Goal: Check status: Check status

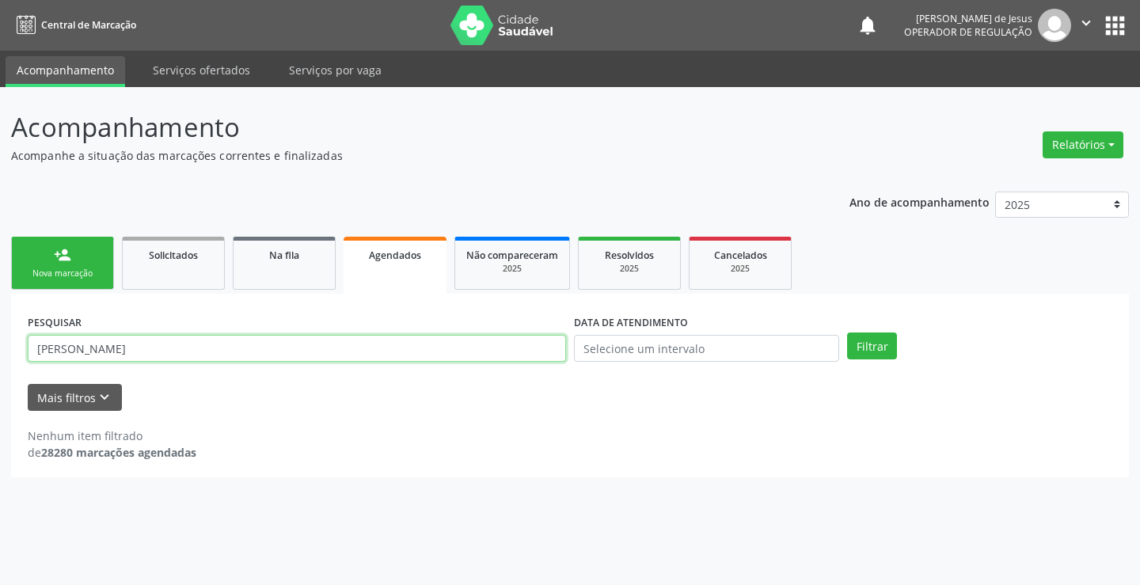
click at [387, 343] on input "[PERSON_NAME]" at bounding box center [297, 348] width 538 height 27
click at [386, 343] on input "[PERSON_NAME]" at bounding box center [297, 348] width 538 height 27
type input "706700518291917"
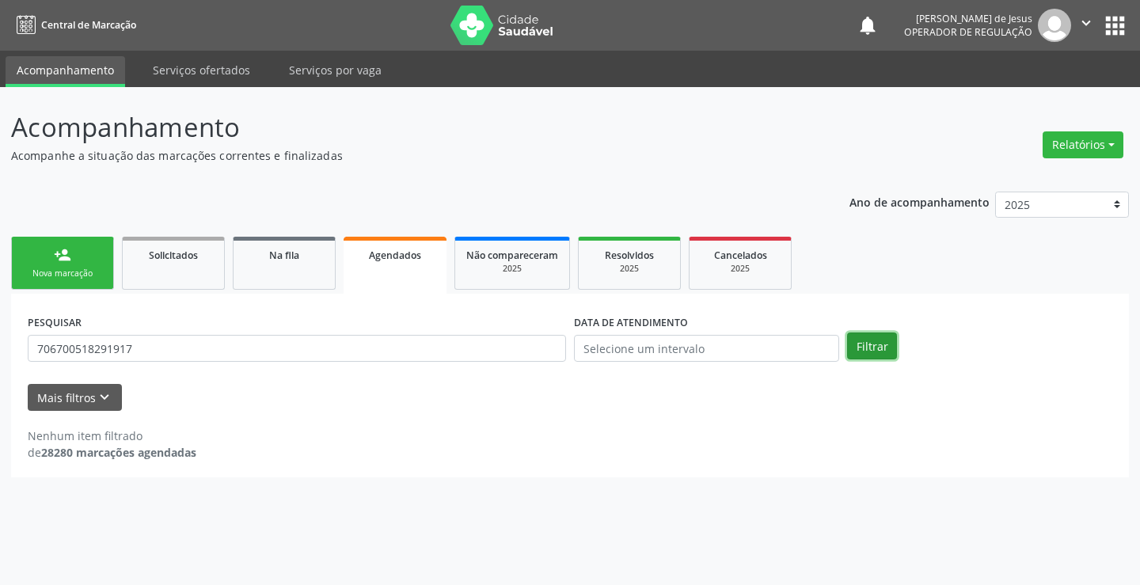
click at [864, 352] on button "Filtrar" at bounding box center [872, 345] width 50 height 27
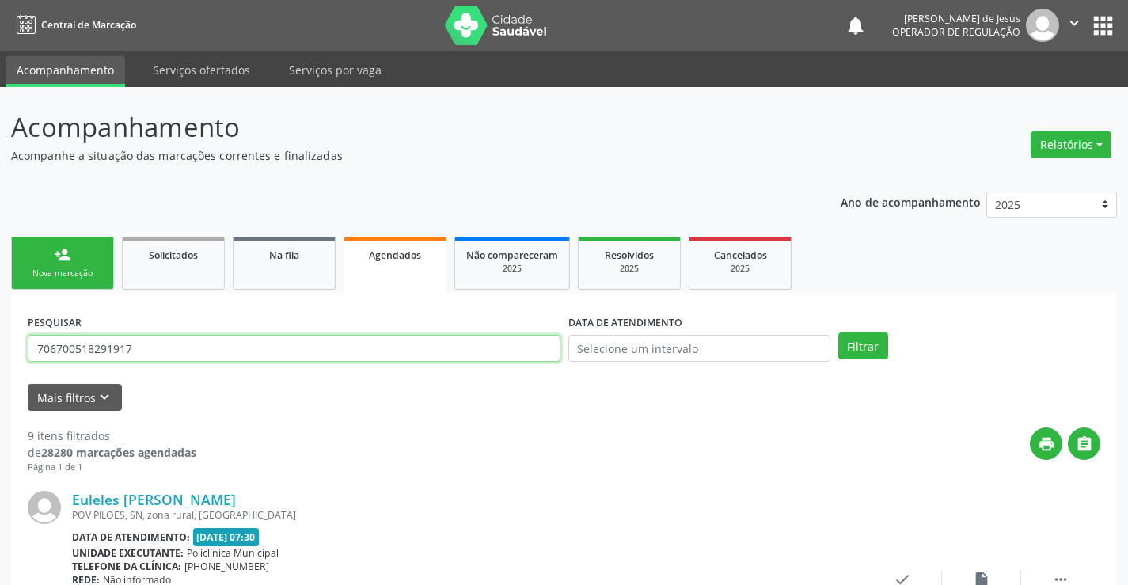
click at [457, 355] on input "706700518291917" at bounding box center [294, 348] width 533 height 27
type input "iraildes sales"
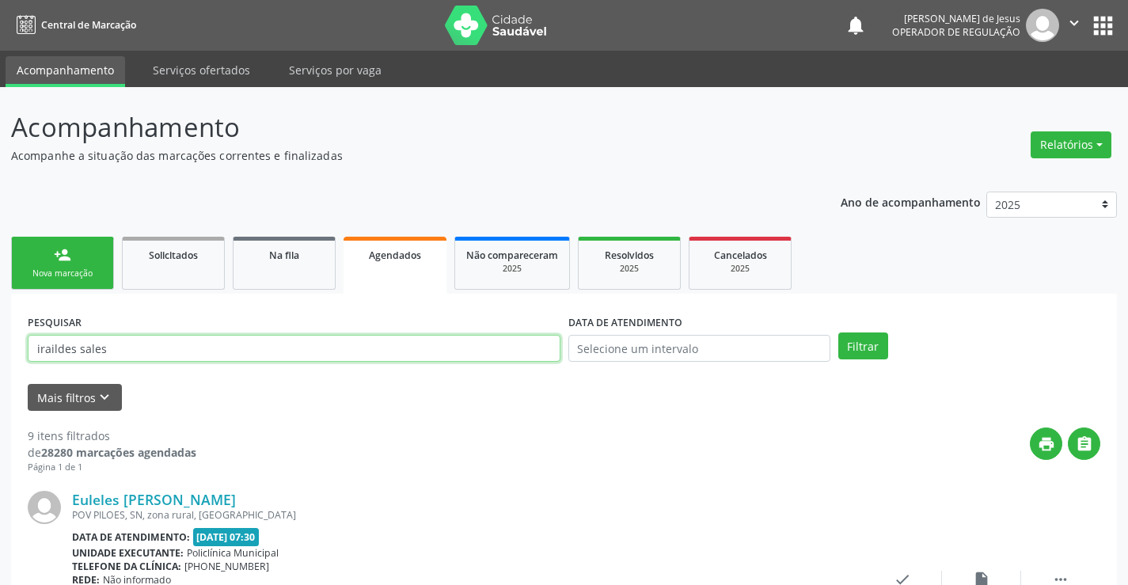
click at [838, 332] on button "Filtrar" at bounding box center [863, 345] width 50 height 27
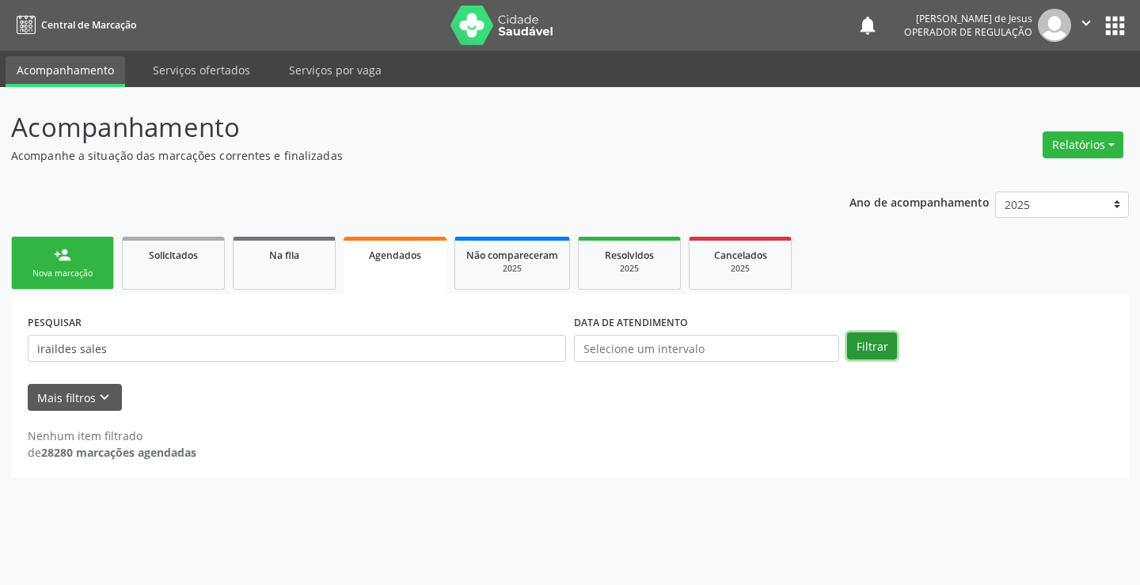
click at [863, 344] on button "Filtrar" at bounding box center [872, 345] width 50 height 27
click at [867, 352] on button "Filtrar" at bounding box center [872, 345] width 50 height 27
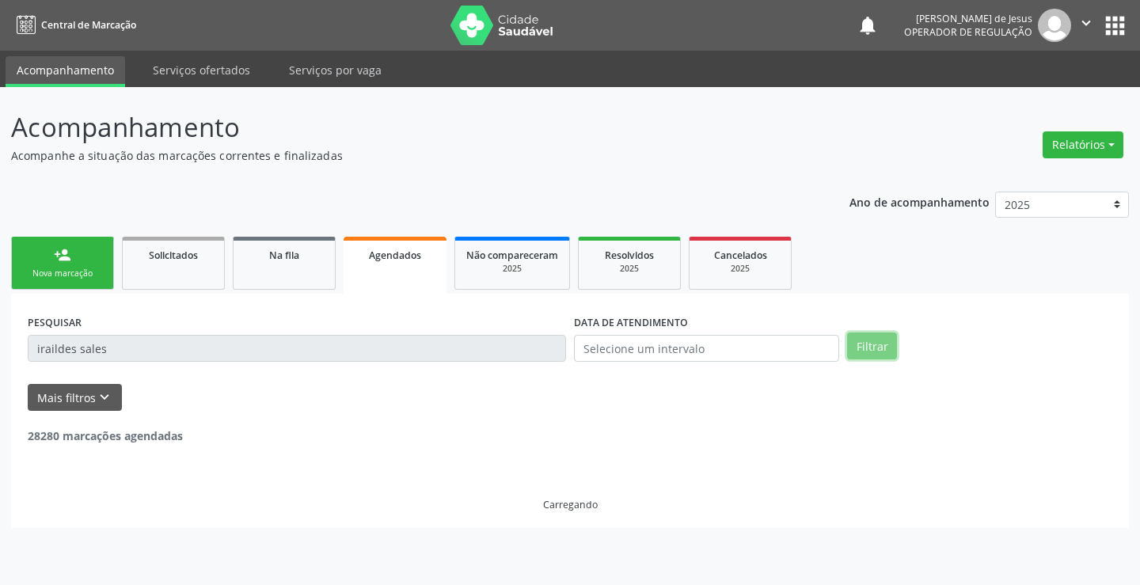
click at [867, 352] on button "Filtrar" at bounding box center [872, 345] width 50 height 27
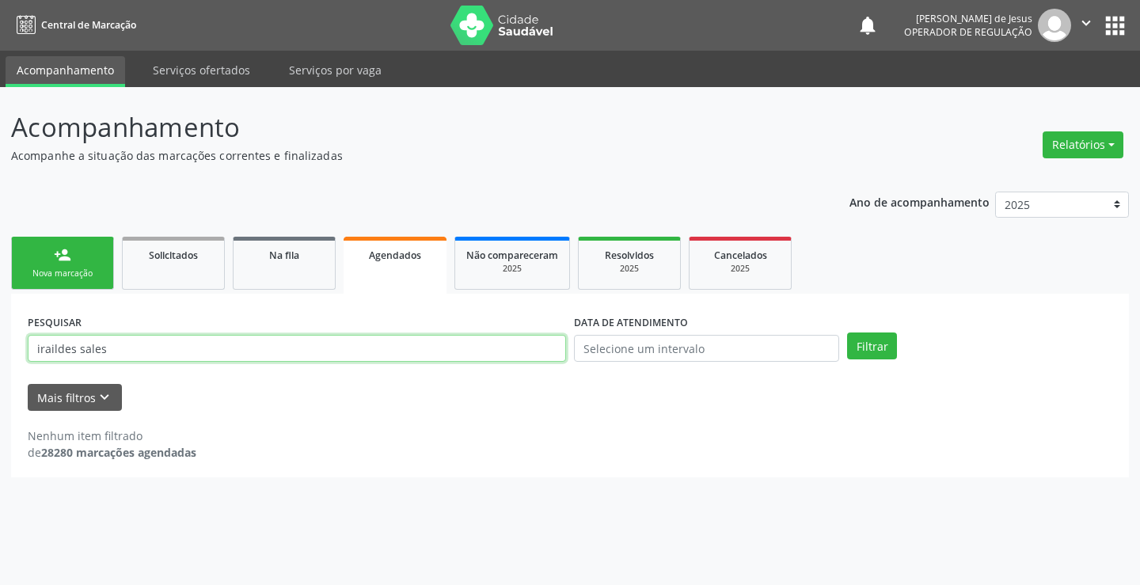
click at [237, 348] on input "iraildes sales" at bounding box center [297, 348] width 538 height 27
type input "iraildes de sales"
click at [847, 332] on button "Filtrar" at bounding box center [872, 345] width 50 height 27
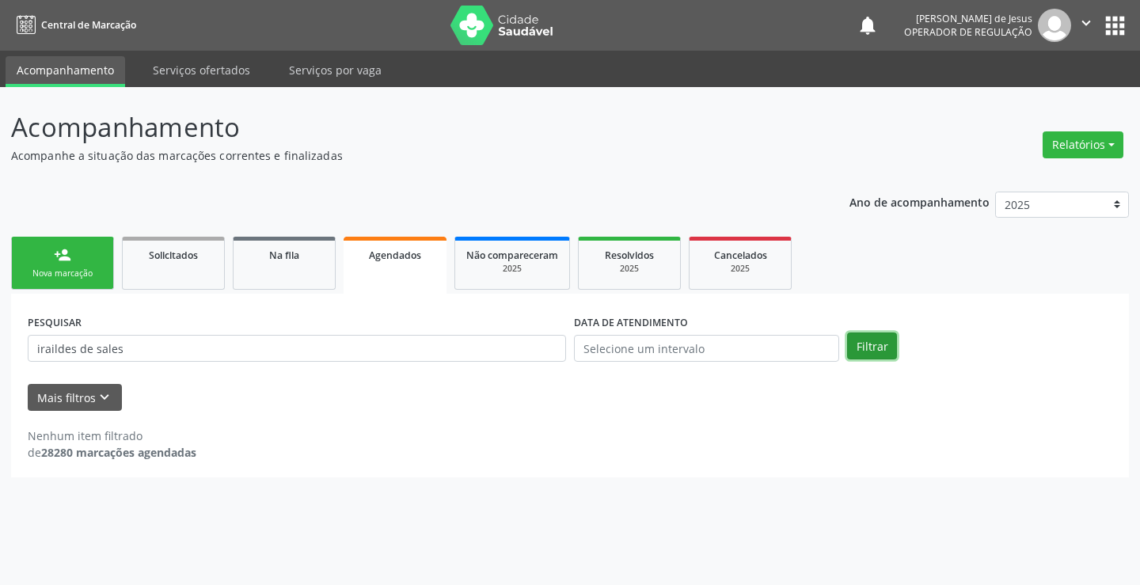
click at [886, 348] on button "Filtrar" at bounding box center [872, 345] width 50 height 27
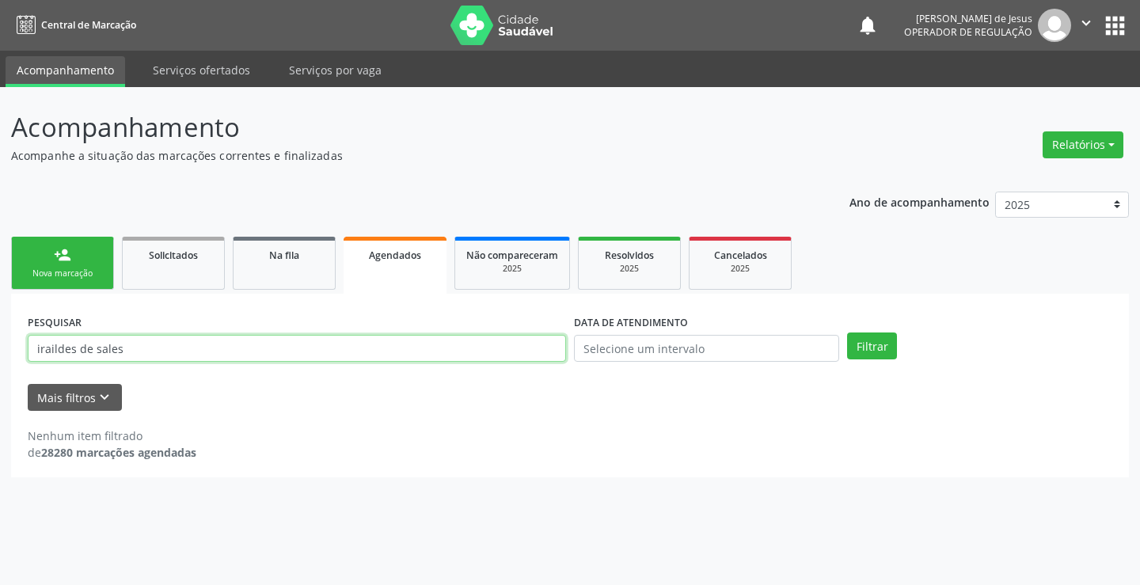
click at [485, 342] on input "iraildes de sales" at bounding box center [297, 348] width 538 height 27
type input "[PERSON_NAME]"
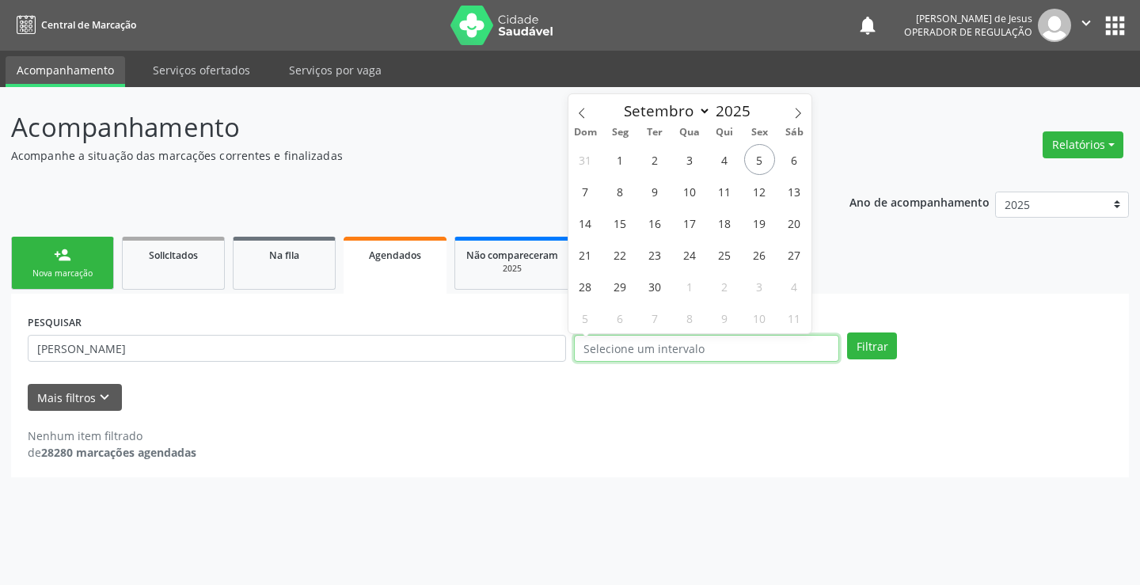
click at [615, 338] on input "text" at bounding box center [706, 348] width 265 height 27
click at [761, 166] on span "5" at bounding box center [759, 159] width 31 height 31
type input "[DATE]"
click at [761, 166] on span "5" at bounding box center [759, 159] width 31 height 31
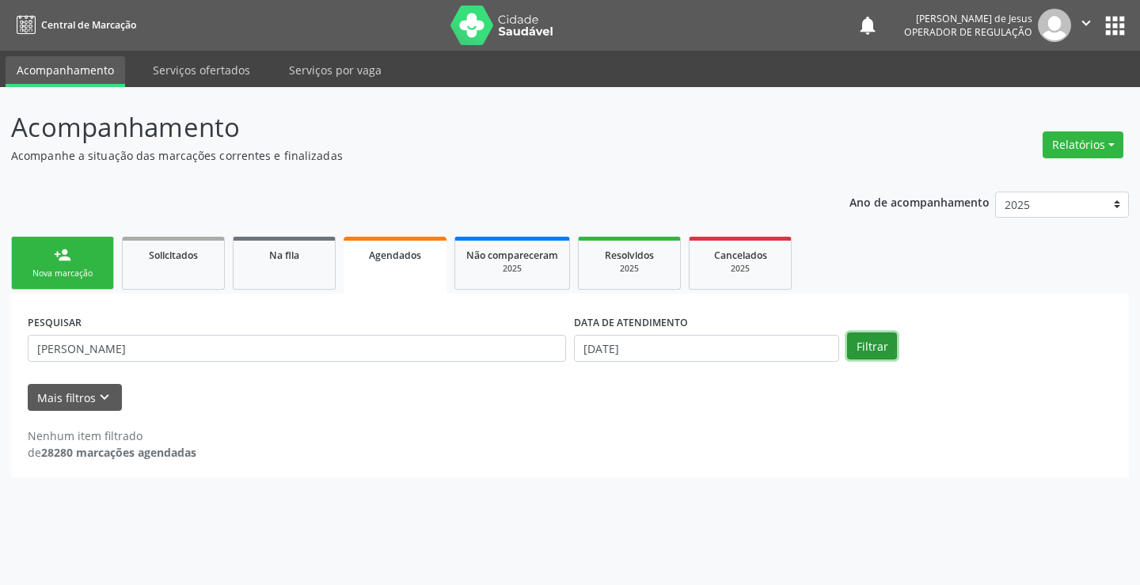
click at [870, 342] on button "Filtrar" at bounding box center [872, 345] width 50 height 27
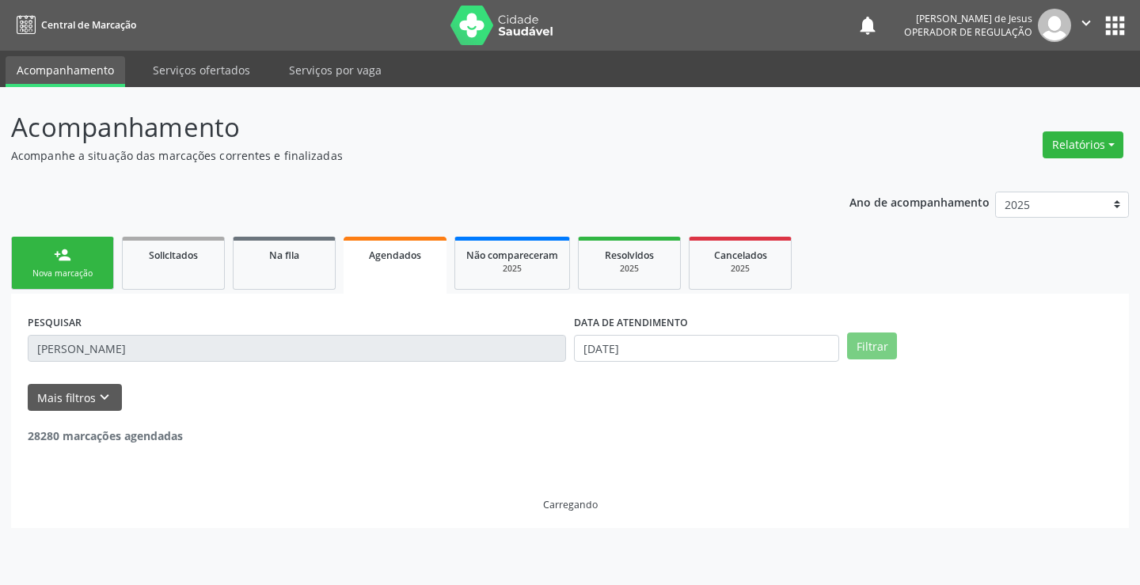
click at [870, 342] on button "Filtrar" at bounding box center [872, 345] width 50 height 27
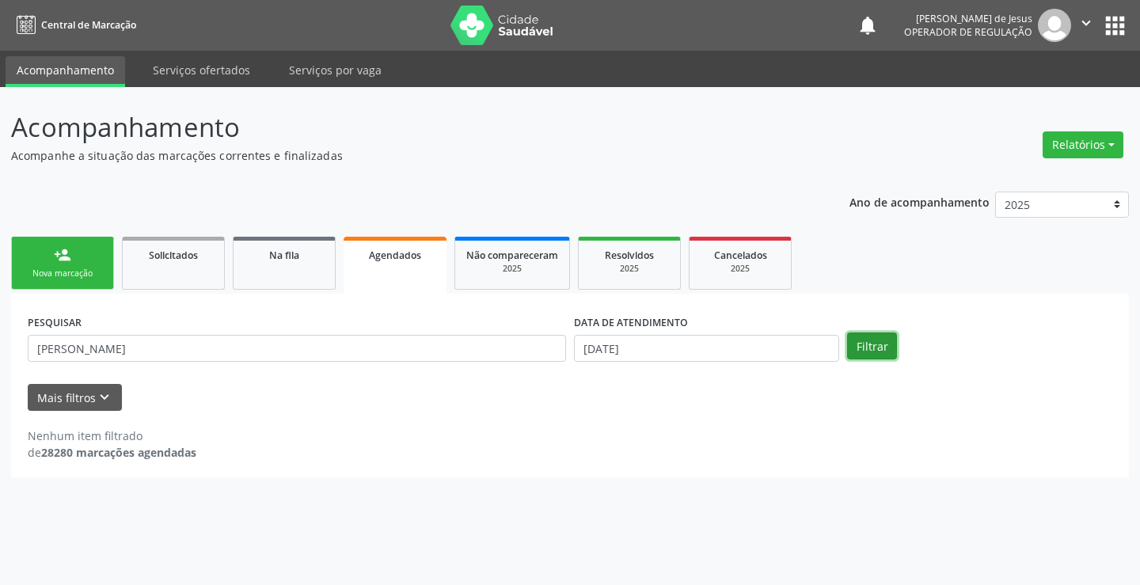
click at [864, 355] on button "Filtrar" at bounding box center [872, 345] width 50 height 27
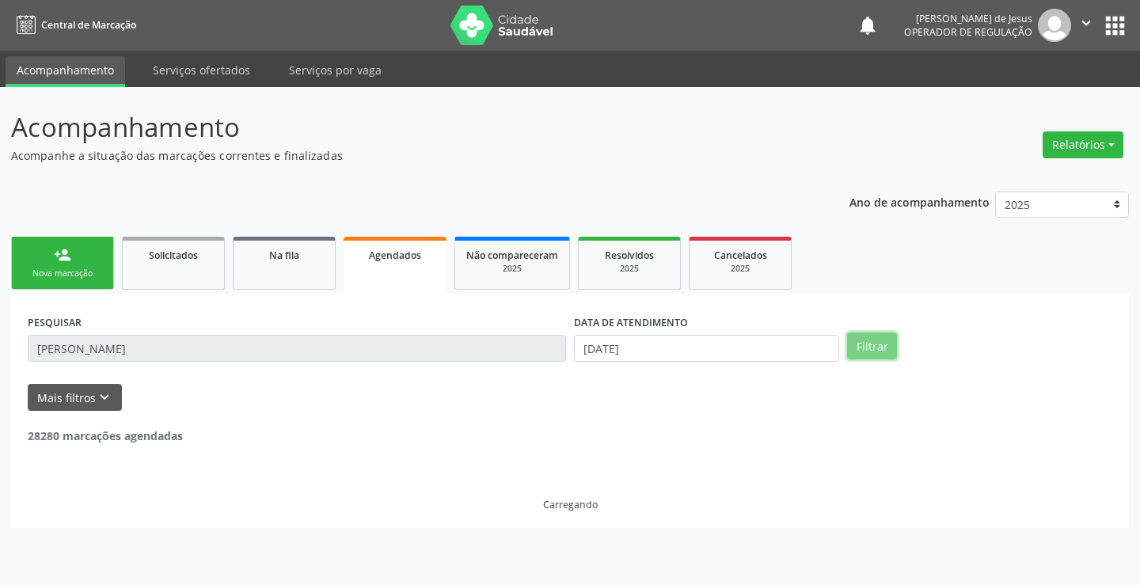
click at [864, 355] on button "Filtrar" at bounding box center [872, 345] width 50 height 27
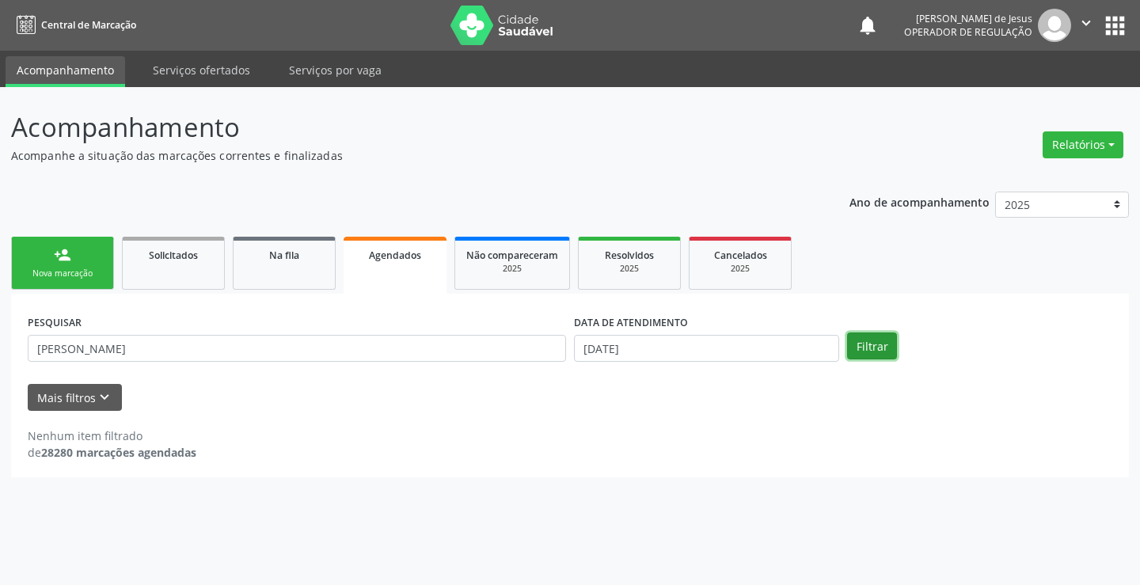
click at [864, 355] on button "Filtrar" at bounding box center [872, 345] width 50 height 27
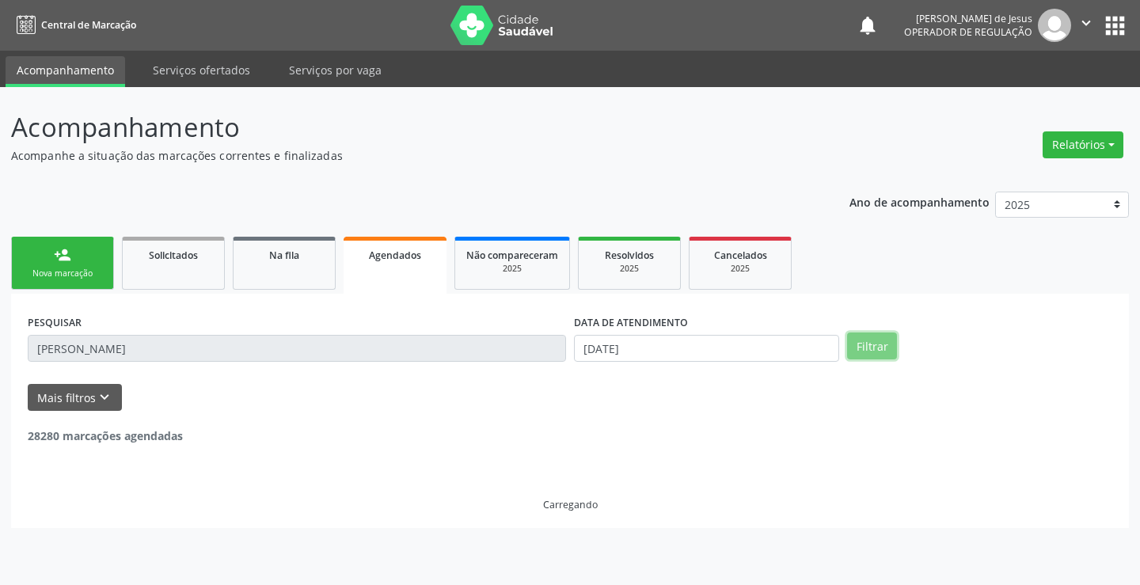
click at [864, 355] on button "Filtrar" at bounding box center [872, 345] width 50 height 27
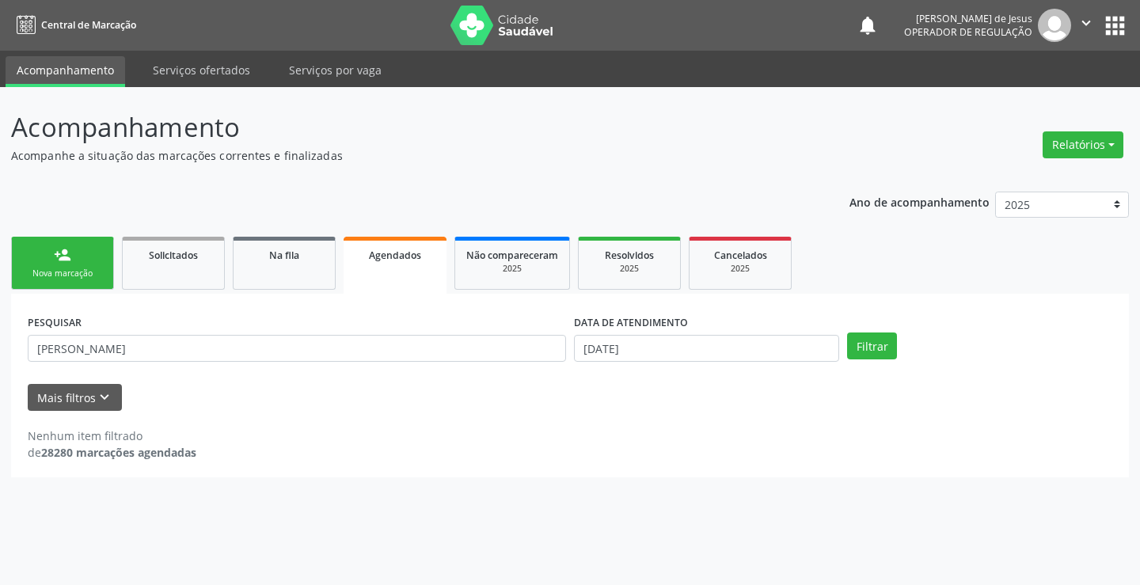
click at [390, 257] on span "Agendados" at bounding box center [395, 255] width 52 height 13
click at [856, 349] on button "Filtrar" at bounding box center [872, 345] width 50 height 27
click at [758, 345] on input "[DATE]" at bounding box center [706, 348] width 265 height 27
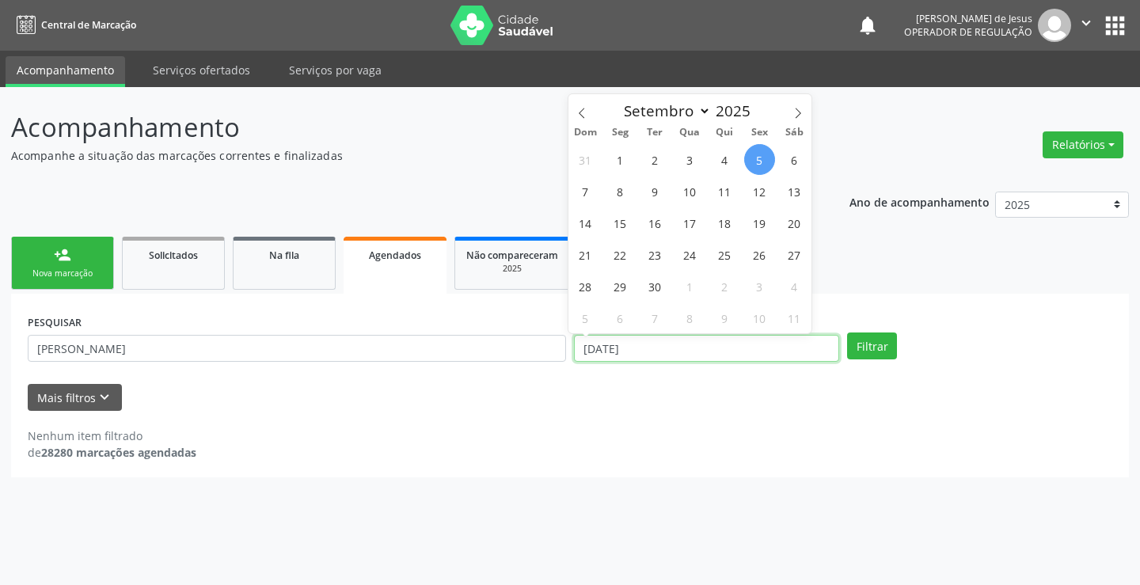
click at [757, 345] on input "[DATE]" at bounding box center [706, 348] width 265 height 27
click at [847, 332] on button "Filtrar" at bounding box center [872, 345] width 50 height 27
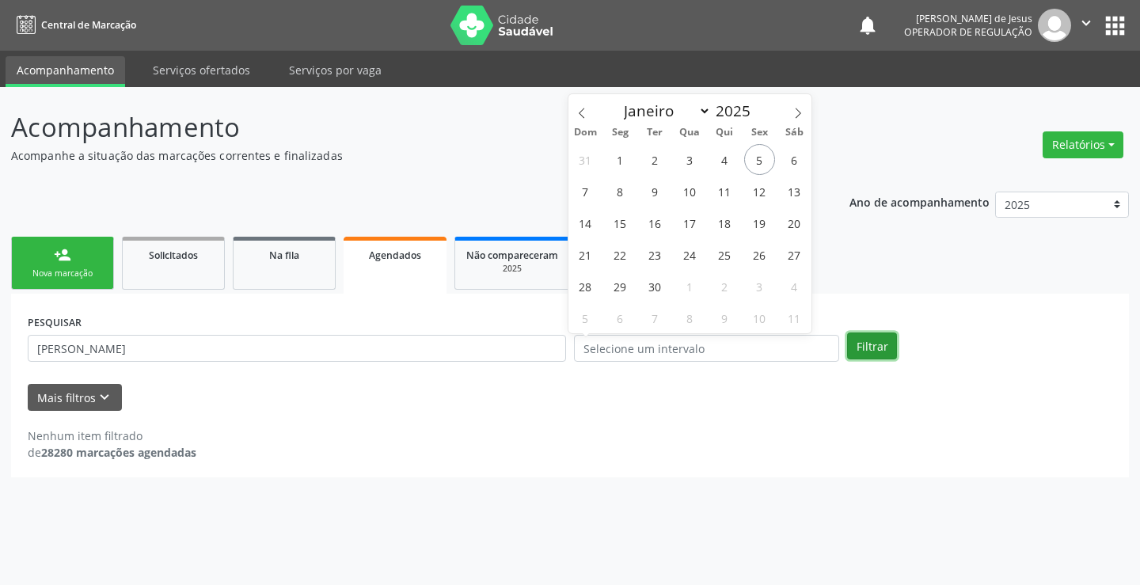
click at [865, 347] on button "Filtrar" at bounding box center [872, 345] width 50 height 27
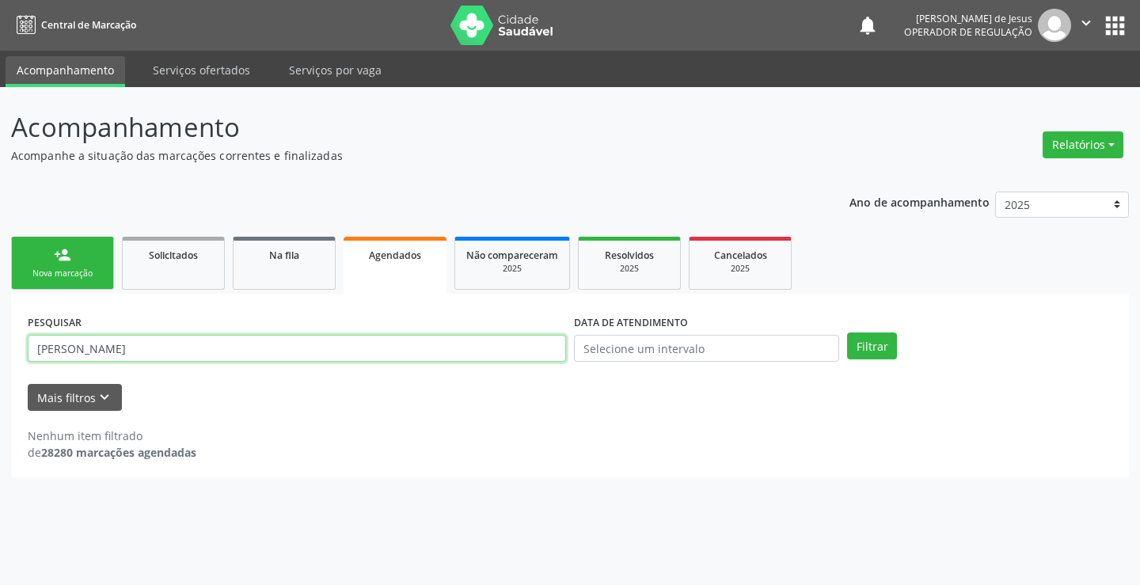
click at [305, 342] on input "[PERSON_NAME]" at bounding box center [297, 348] width 538 height 27
type input "700206963926320"
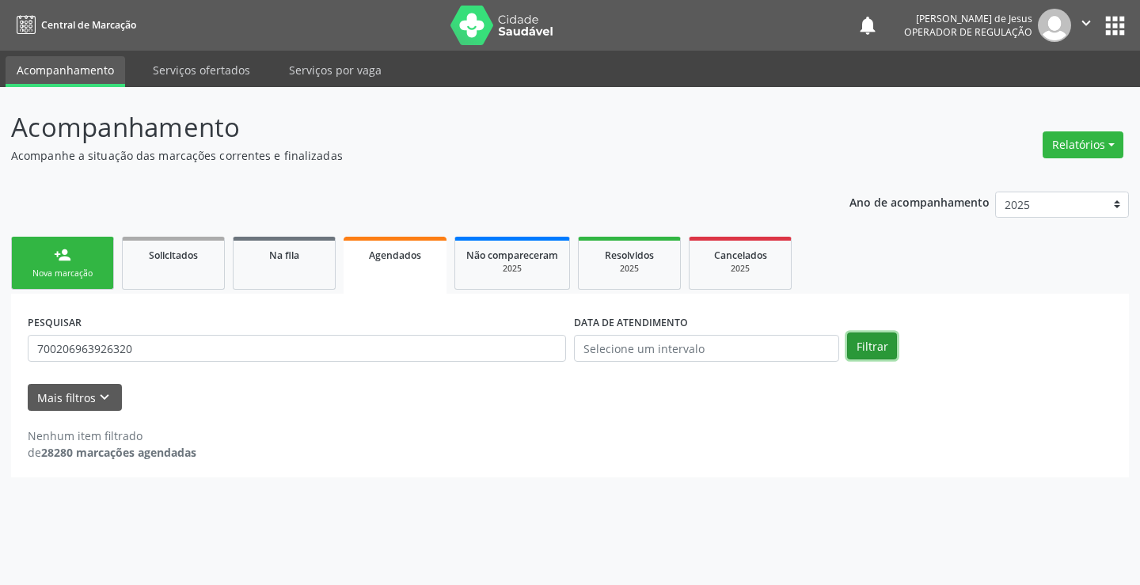
click at [880, 358] on button "Filtrar" at bounding box center [872, 345] width 50 height 27
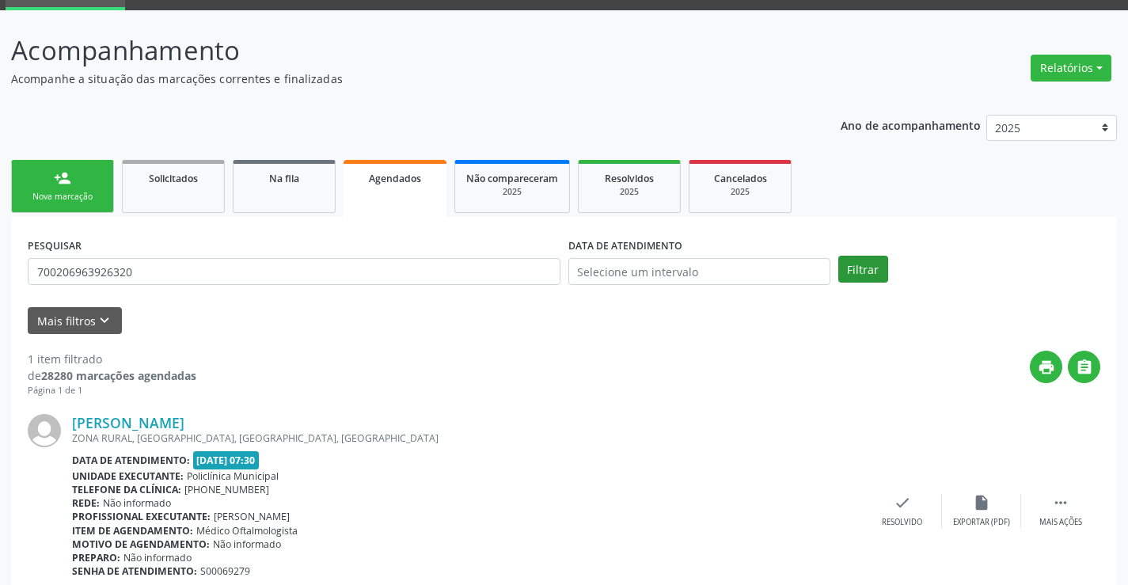
scroll to position [144, 0]
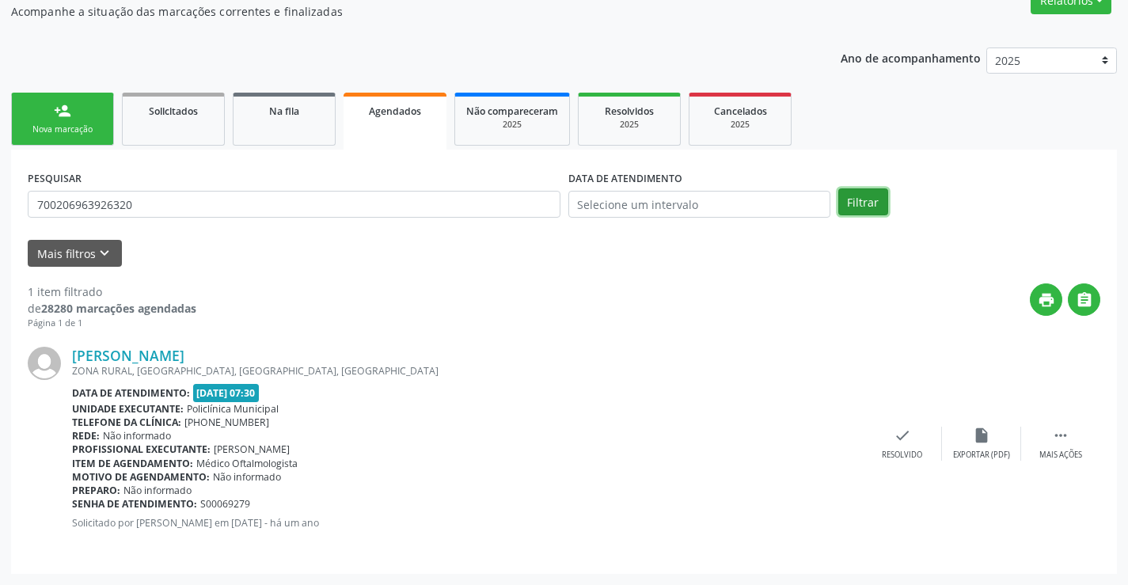
click at [874, 200] on button "Filtrar" at bounding box center [863, 201] width 50 height 27
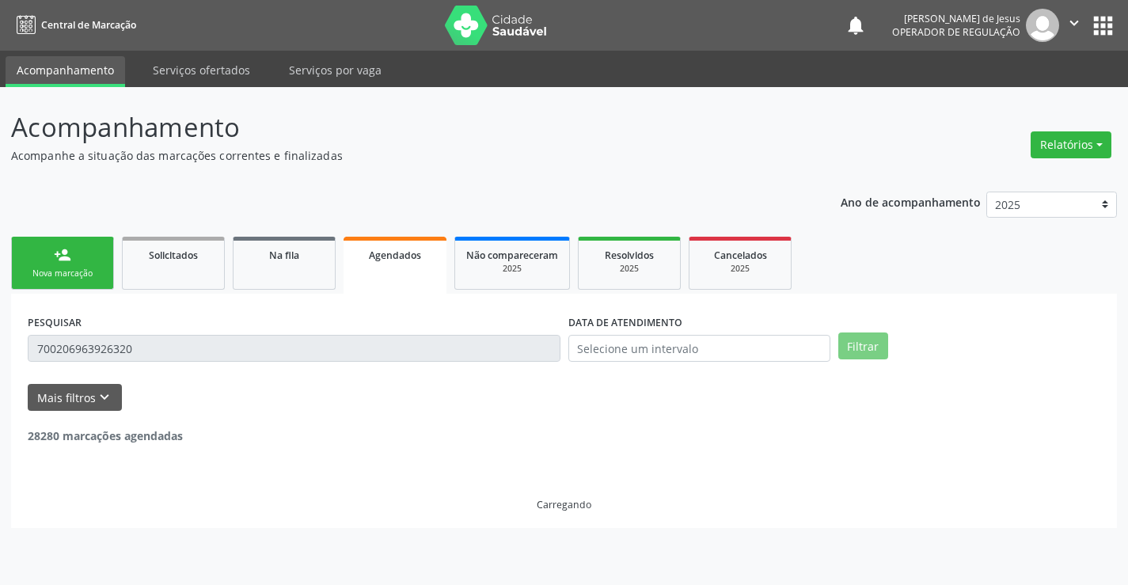
scroll to position [0, 0]
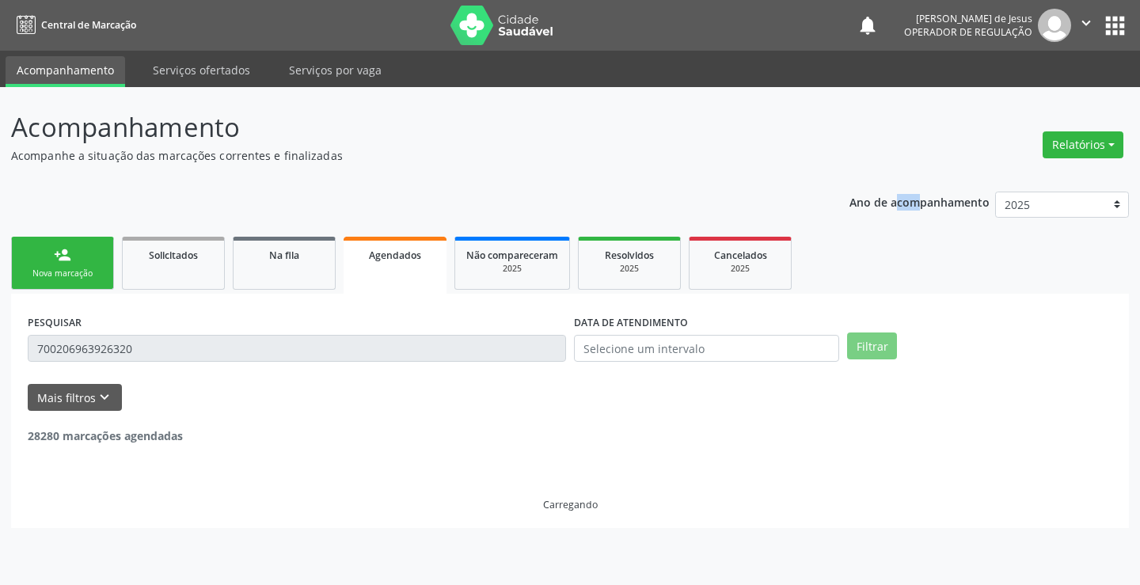
click at [874, 200] on p "Ano de acompanhamento" at bounding box center [919, 202] width 140 height 20
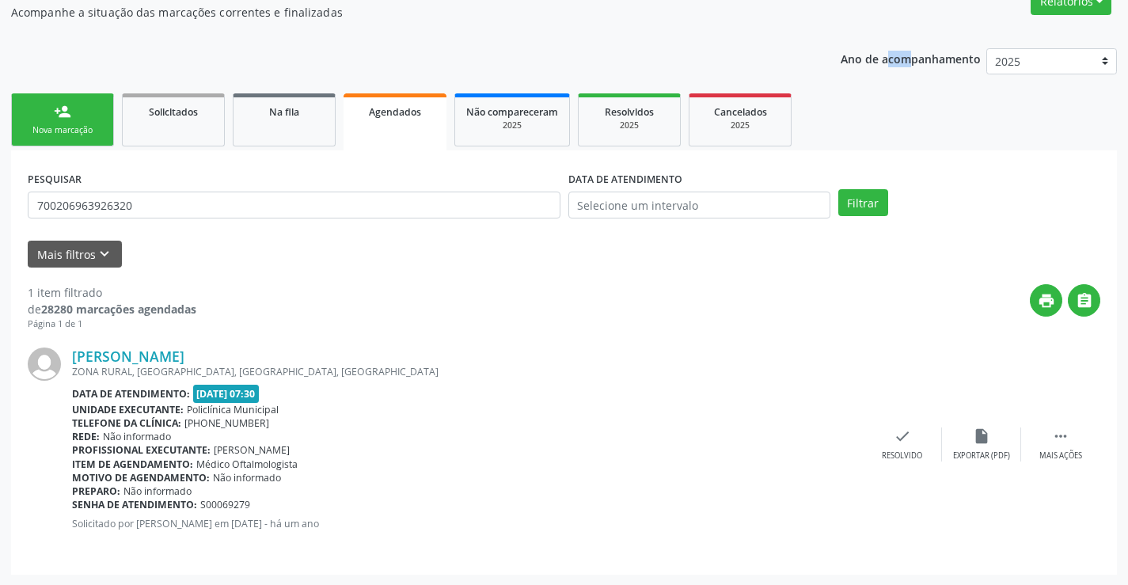
scroll to position [144, 0]
click at [876, 197] on button "Filtrar" at bounding box center [863, 201] width 50 height 27
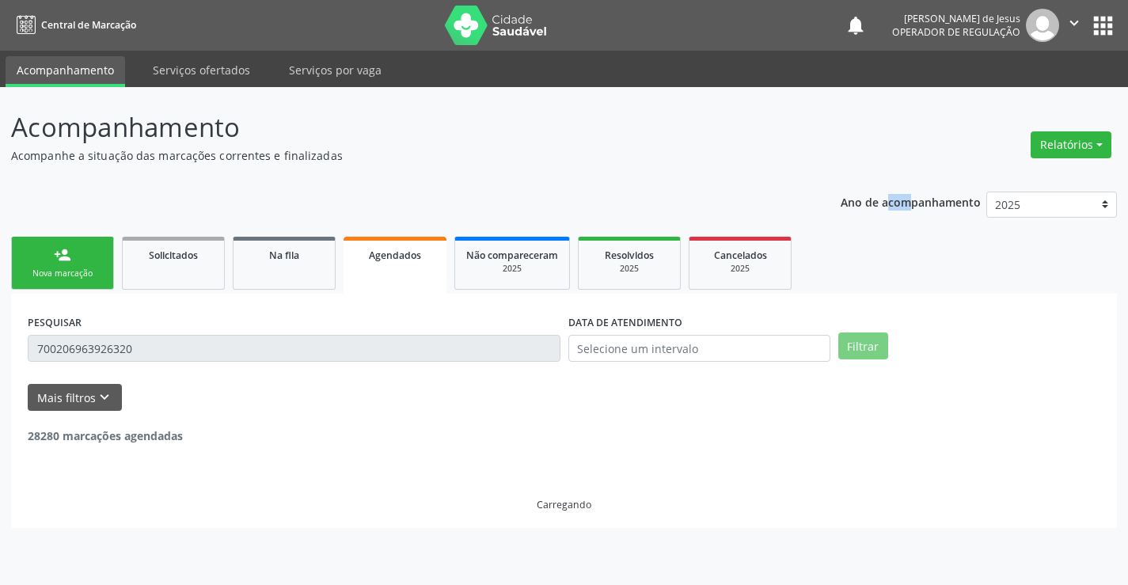
scroll to position [0, 0]
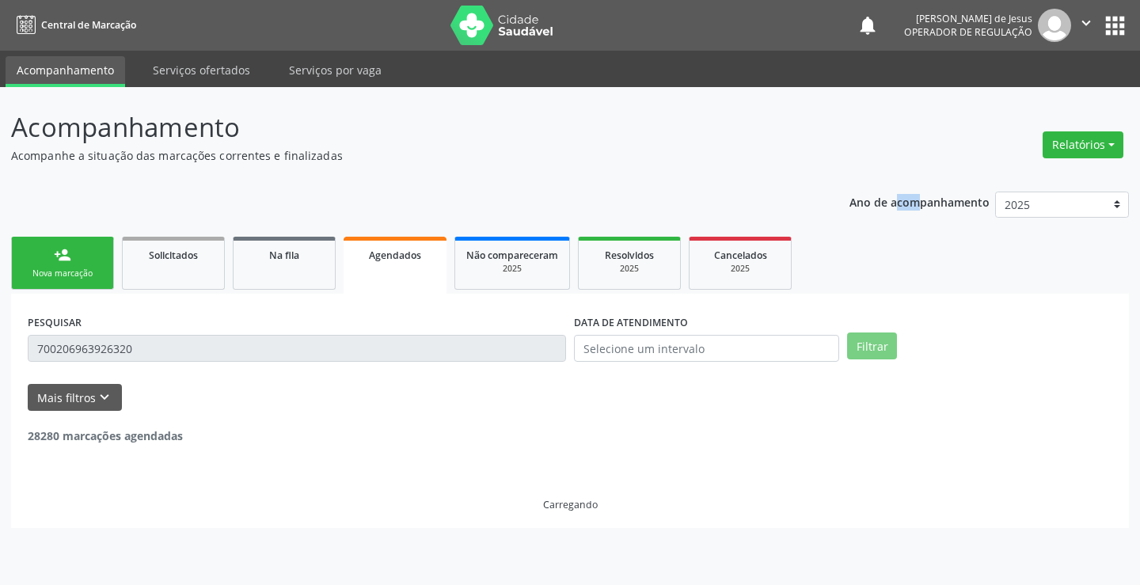
click at [876, 197] on p "Ano de acompanhamento" at bounding box center [919, 202] width 140 height 20
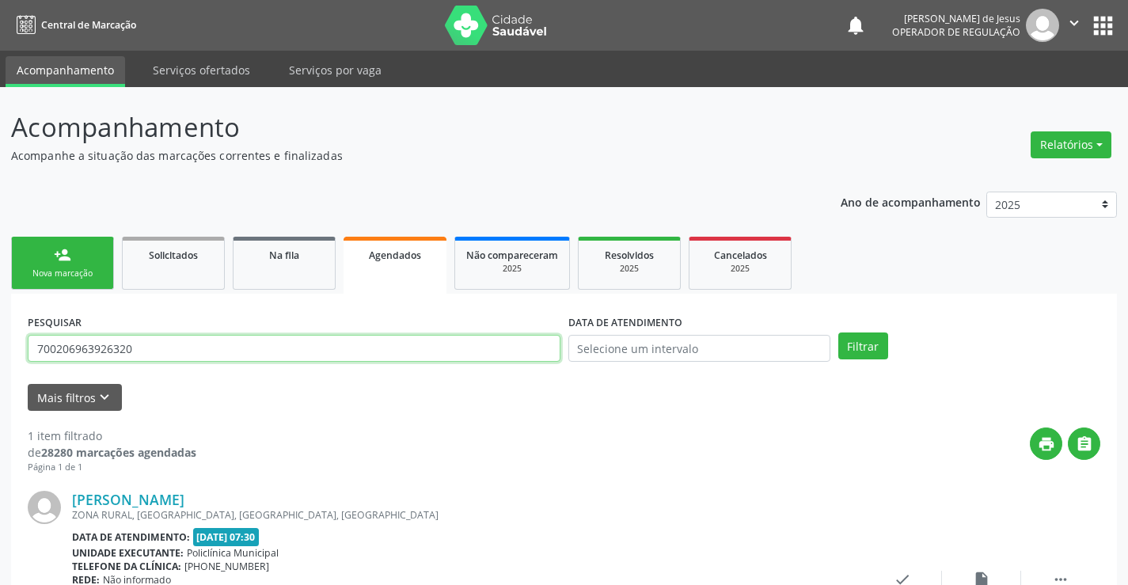
click at [347, 350] on input "700206963926320" at bounding box center [294, 348] width 533 height 27
click at [347, 349] on input "700206963926320" at bounding box center [294, 348] width 533 height 27
click at [347, 347] on input "700206963926320" at bounding box center [294, 348] width 533 height 27
type input "704303586541192"
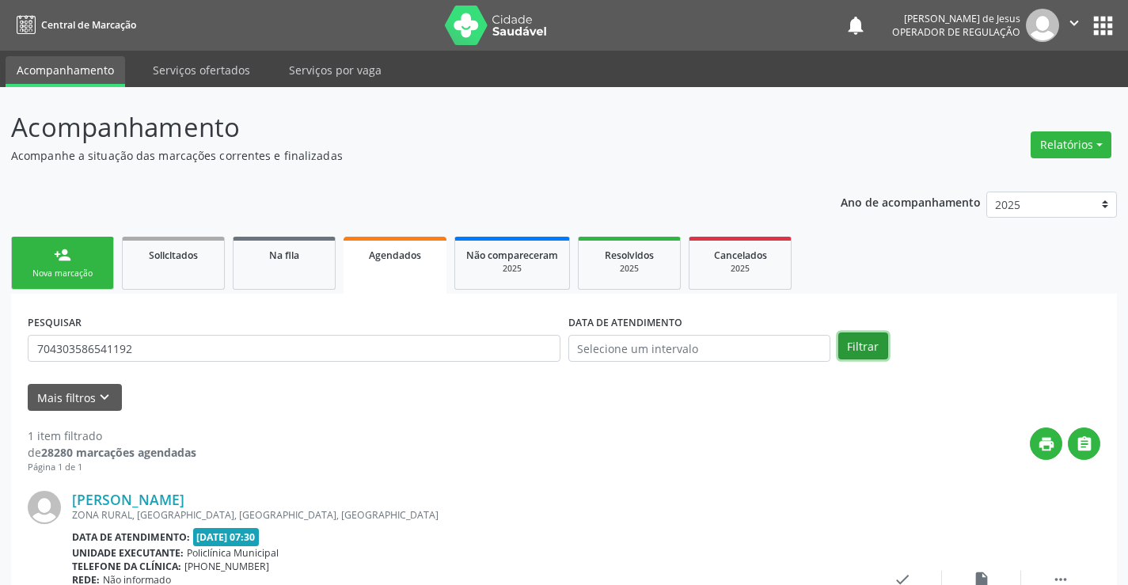
click at [856, 343] on button "Filtrar" at bounding box center [863, 345] width 50 height 27
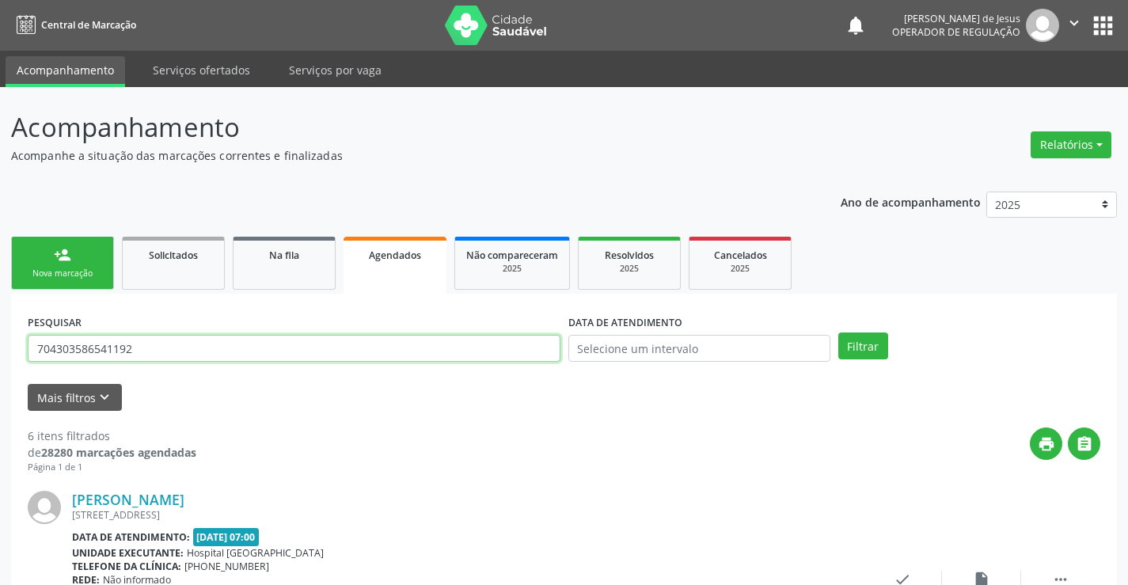
click at [400, 351] on input "704303586541192" at bounding box center [294, 348] width 533 height 27
type input "[PERSON_NAME]"
click at [838, 332] on button "Filtrar" at bounding box center [863, 345] width 50 height 27
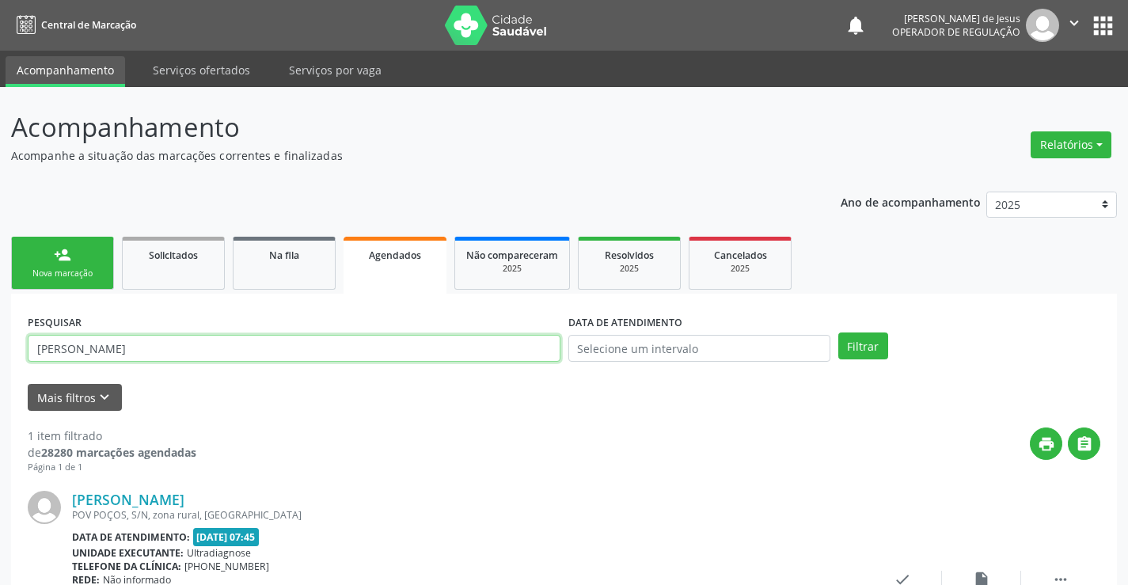
click at [461, 345] on input "[PERSON_NAME]" at bounding box center [294, 348] width 533 height 27
click at [446, 355] on input "text" at bounding box center [294, 348] width 533 height 27
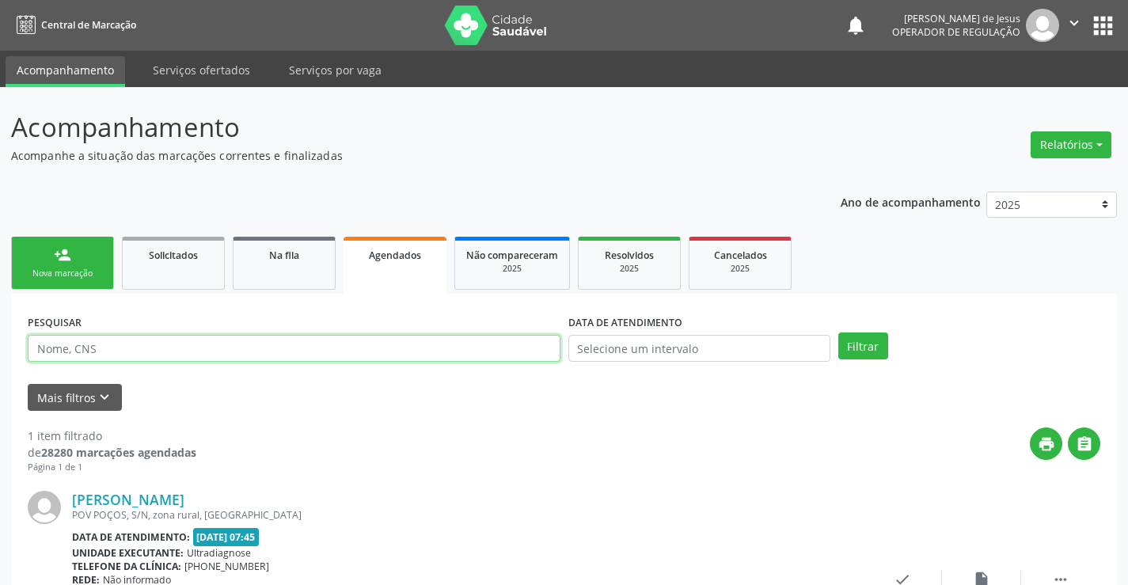
click at [446, 355] on input "text" at bounding box center [294, 348] width 533 height 27
click at [446, 346] on input "text" at bounding box center [294, 348] width 533 height 27
type input "703000880189370"
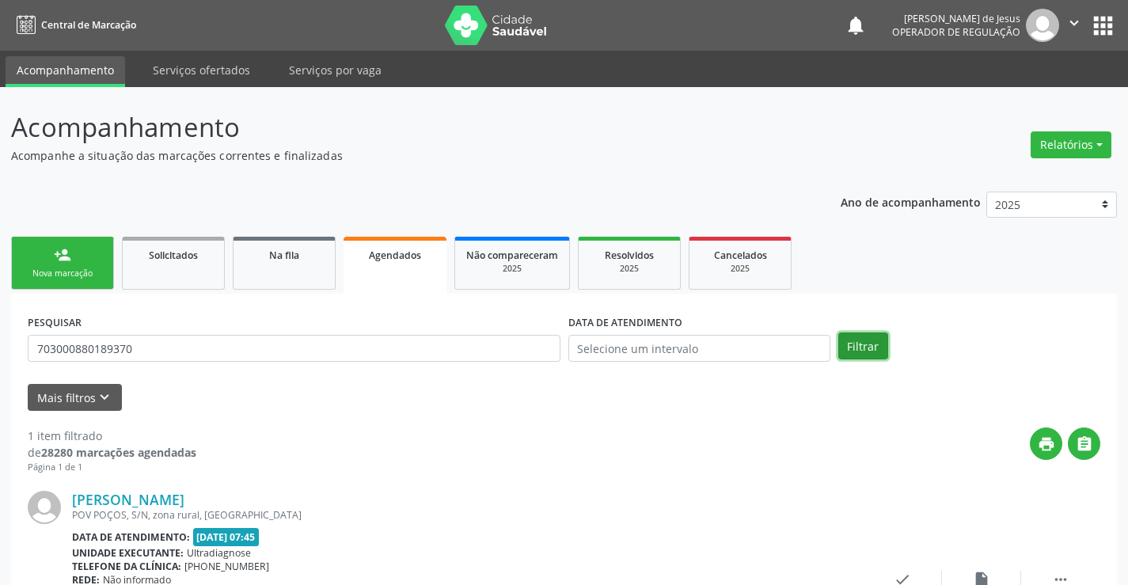
click at [875, 345] on button "Filtrar" at bounding box center [863, 345] width 50 height 27
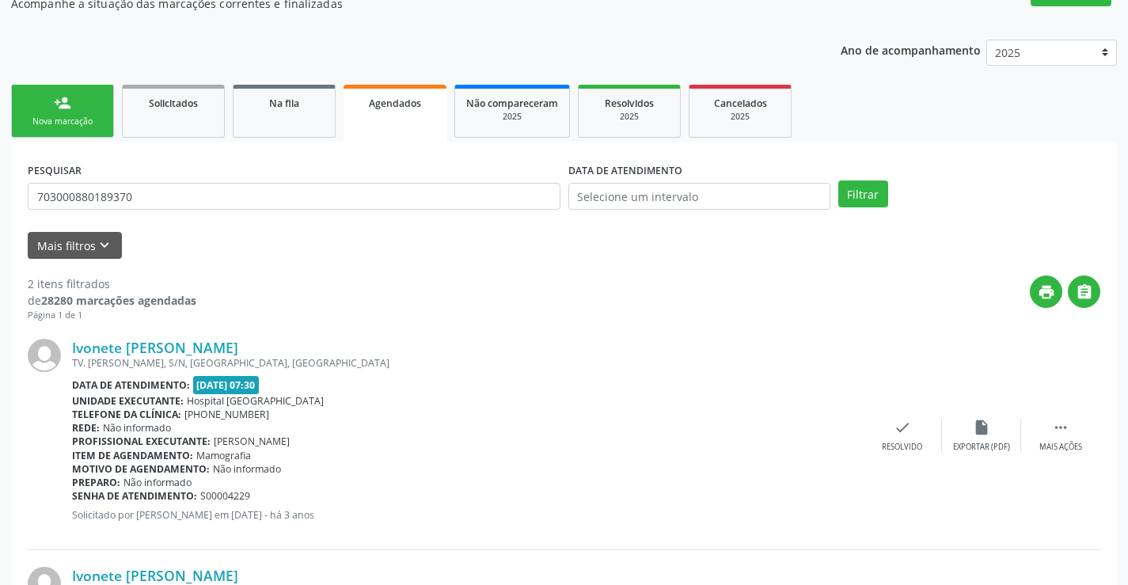
scroll to position [373, 0]
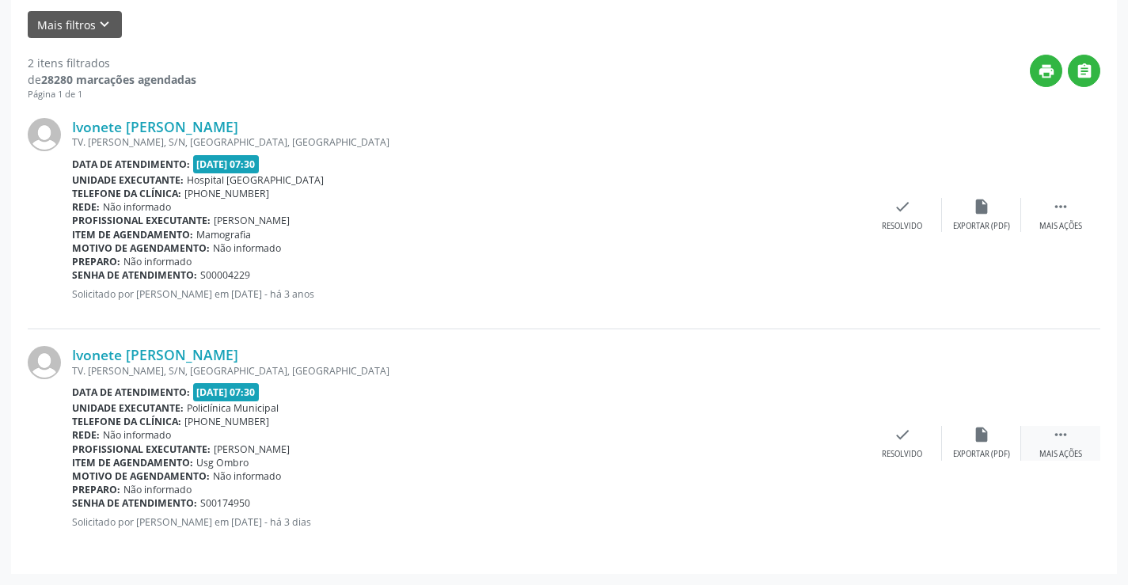
click at [1069, 445] on div " Mais ações" at bounding box center [1060, 443] width 79 height 34
click at [744, 434] on icon "print" at bounding box center [743, 434] width 17 height 17
click at [745, 444] on div "print Imprimir" at bounding box center [743, 443] width 79 height 34
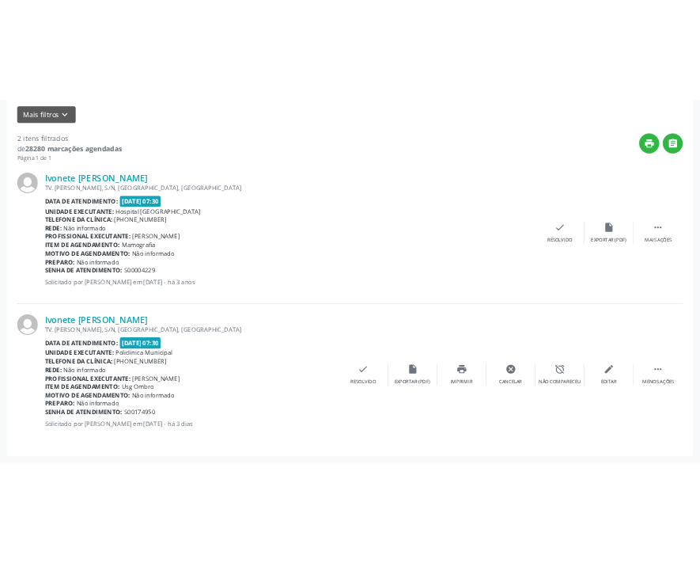
scroll to position [430, 0]
